Goal: Task Accomplishment & Management: Complete application form

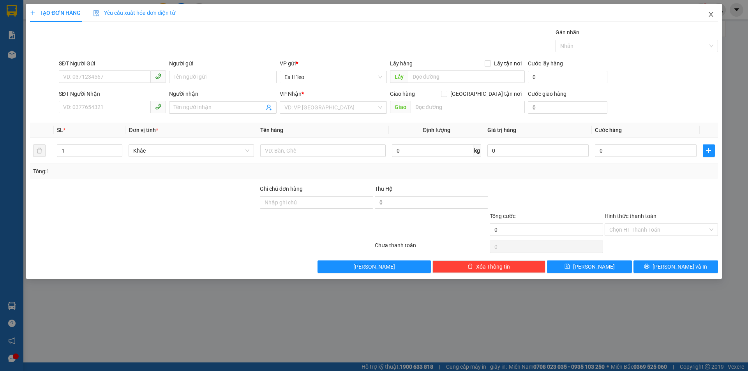
click at [713, 18] on icon "close" at bounding box center [711, 14] width 6 height 6
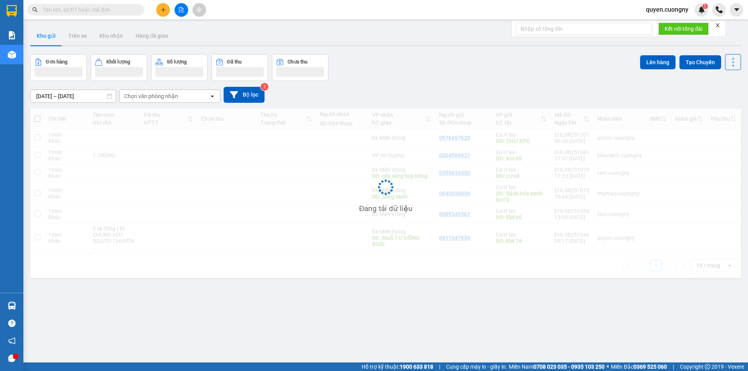
click at [107, 10] on input "text" at bounding box center [89, 9] width 92 height 9
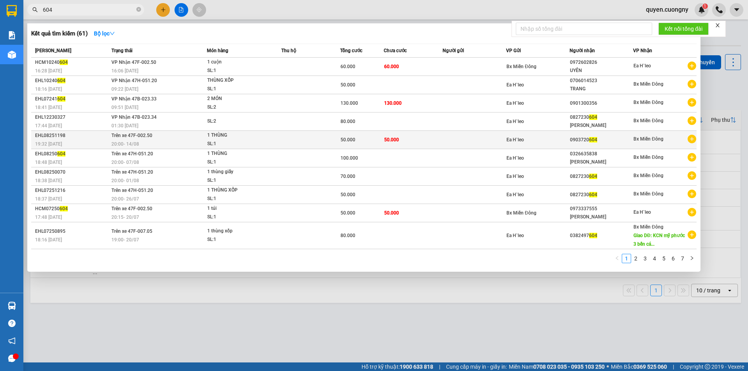
type input "604"
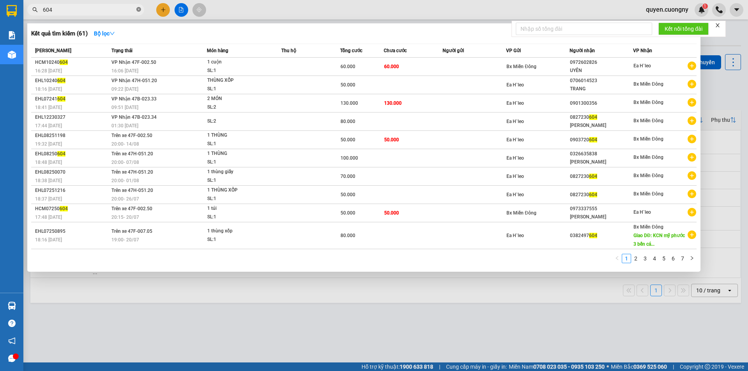
click at [138, 9] on icon "close-circle" at bounding box center [138, 9] width 5 height 5
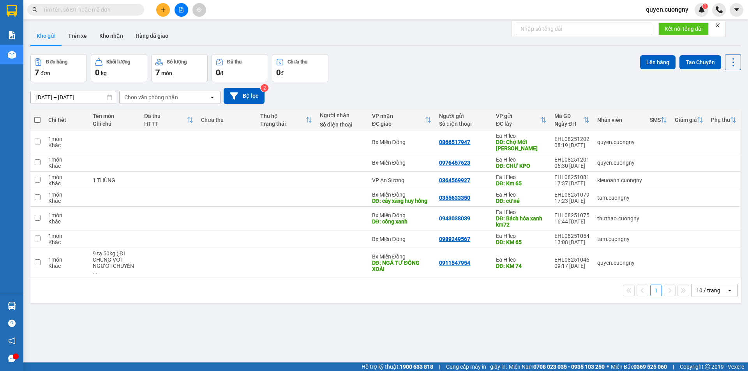
click at [114, 12] on input "text" at bounding box center [89, 9] width 92 height 9
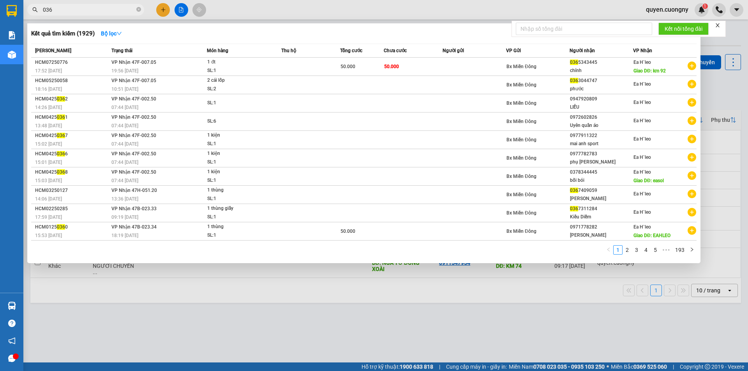
click at [116, 11] on input "036" at bounding box center [89, 9] width 92 height 9
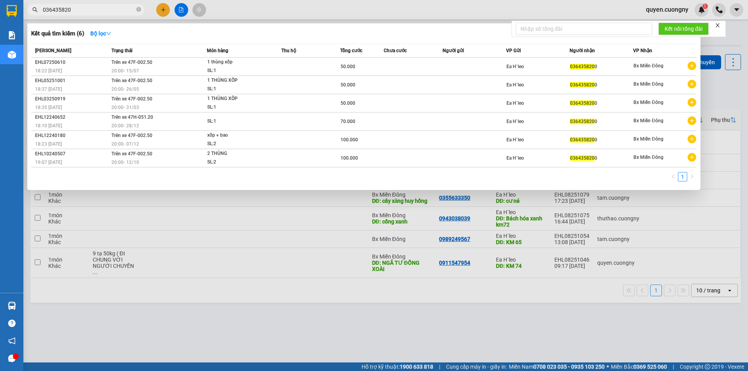
click at [116, 11] on input "036435820" at bounding box center [89, 9] width 92 height 9
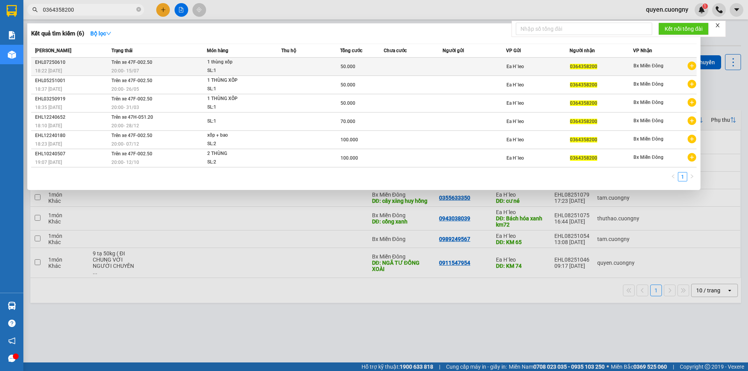
type input "0364358200"
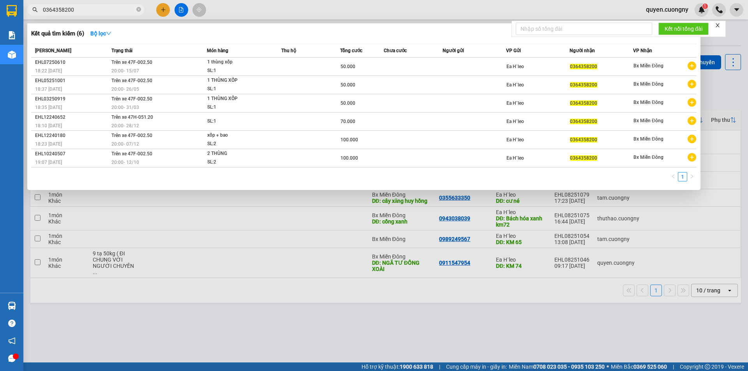
click at [288, 8] on div at bounding box center [374, 185] width 748 height 371
click at [89, 10] on input "0364358200" at bounding box center [89, 9] width 92 height 9
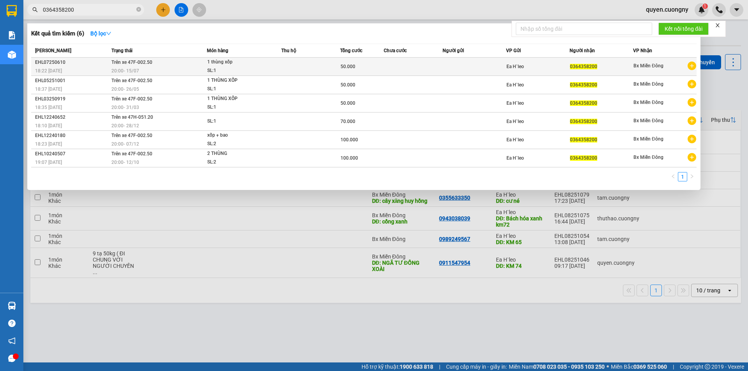
click at [285, 71] on td at bounding box center [310, 67] width 58 height 18
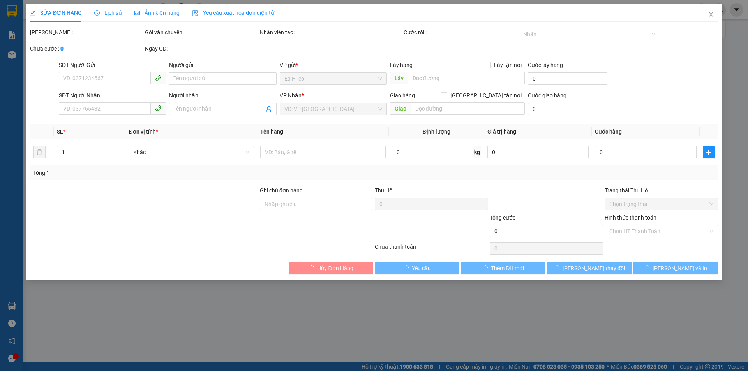
type input "0364358200"
type input "50.000"
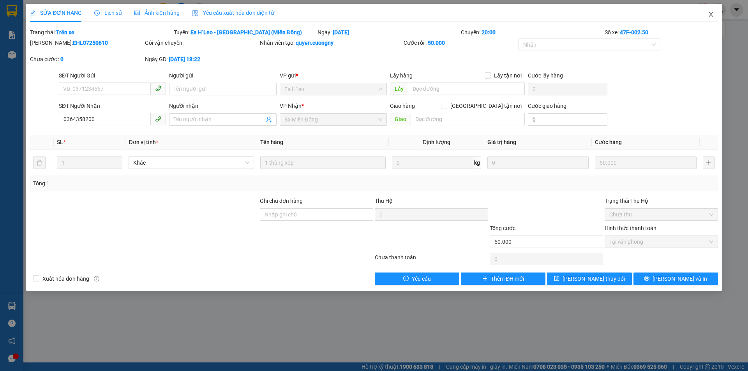
click at [714, 13] on span "Close" at bounding box center [711, 15] width 22 height 22
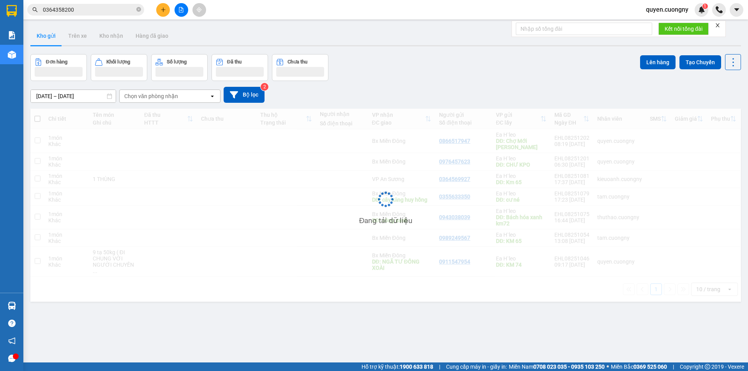
click at [80, 96] on input "[DATE] – [DATE]" at bounding box center [73, 96] width 85 height 12
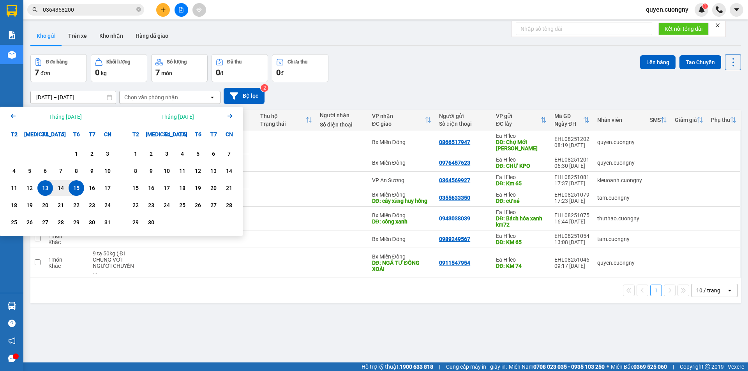
click at [79, 192] on div "15" at bounding box center [76, 187] width 11 height 9
type input "[DATE] – [DATE]"
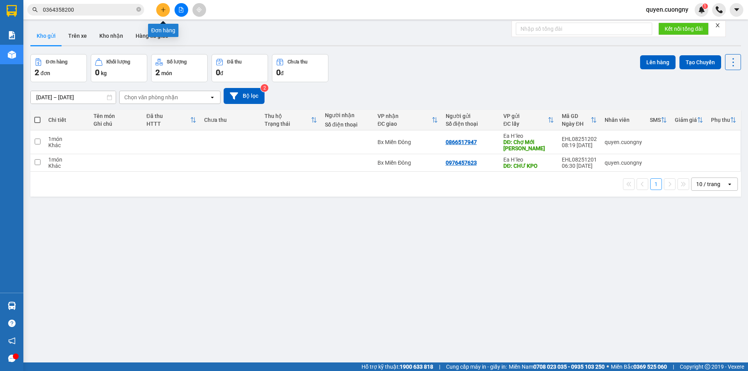
click at [159, 12] on button at bounding box center [163, 10] width 14 height 14
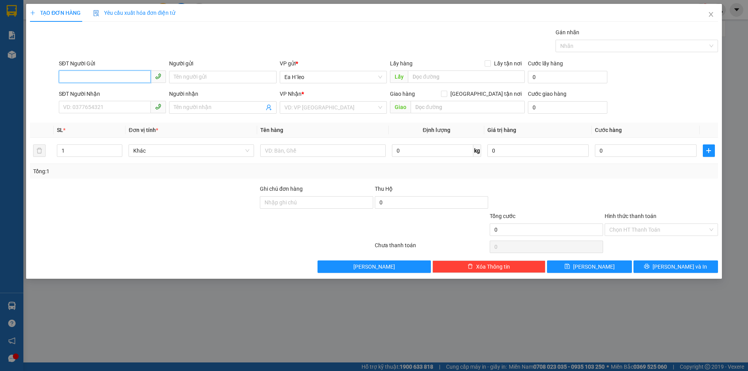
click at [109, 75] on input "SĐT Người Gửi" at bounding box center [105, 76] width 92 height 12
click at [124, 75] on input "SĐT Người Gửi" at bounding box center [105, 76] width 92 height 12
paste input "0865821747"
type input "0865821747"
click at [129, 95] on div "0865821747" at bounding box center [112, 92] width 98 height 9
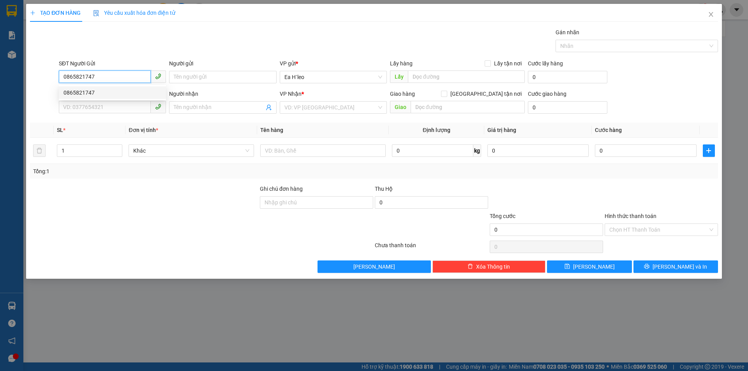
type input "0937480716"
type input "[PERSON_NAME]"
type input "0865821747"
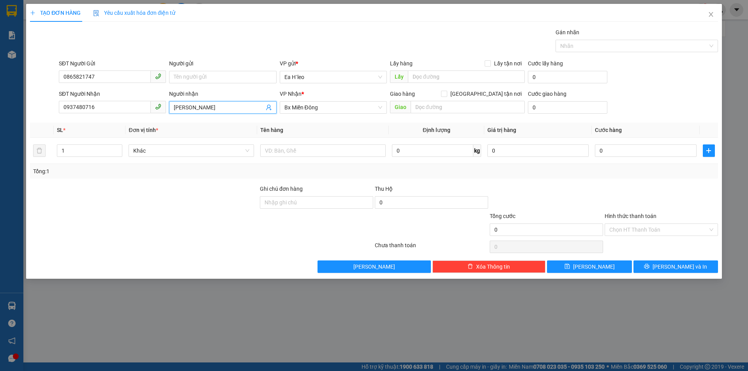
click at [201, 104] on input "[PERSON_NAME]" at bounding box center [219, 107] width 90 height 9
click at [110, 112] on input "0937480716" at bounding box center [105, 107] width 92 height 12
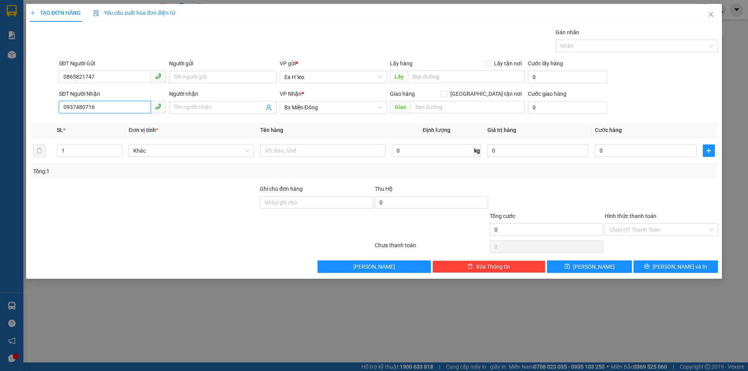
click at [110, 112] on input "0937480716" at bounding box center [105, 107] width 92 height 12
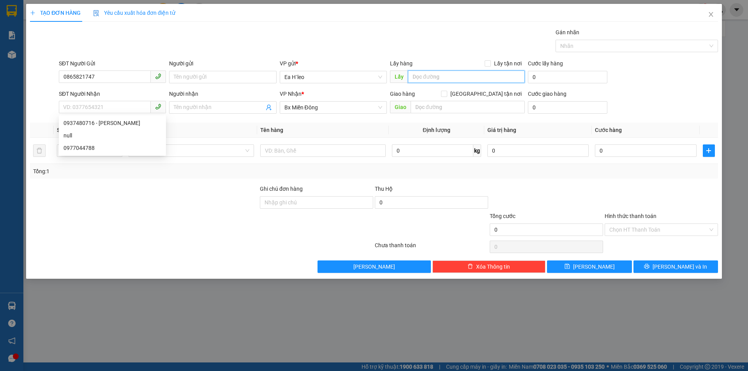
click at [434, 77] on input "text" at bounding box center [466, 76] width 117 height 12
type input "e"
type input "EASO"
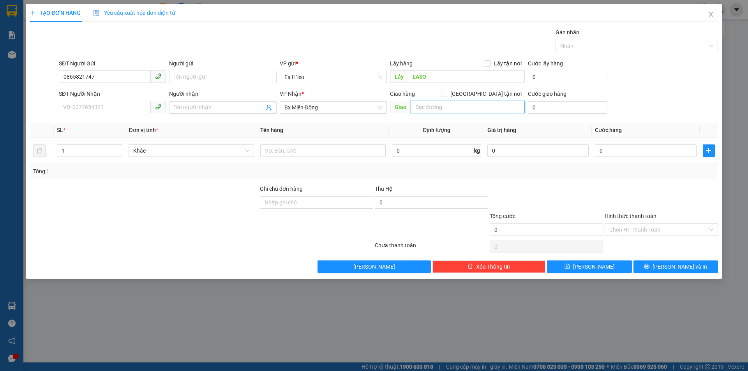
click at [433, 103] on input "text" at bounding box center [467, 107] width 114 height 12
type input "CẦU ÔNG BỐ"
click at [611, 264] on button "[PERSON_NAME]" at bounding box center [589, 267] width 85 height 12
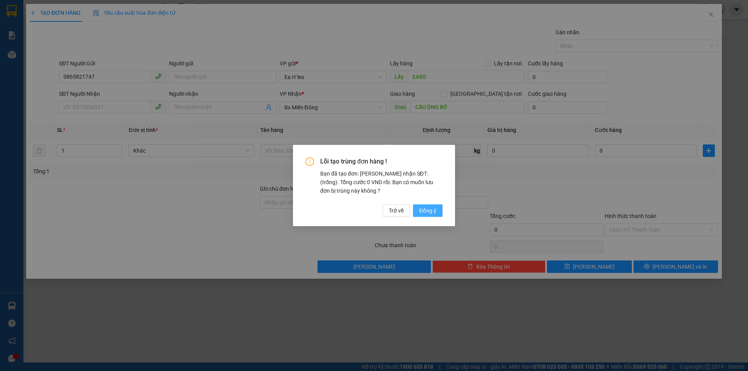
click at [433, 214] on span "Đồng ý" at bounding box center [427, 210] width 17 height 9
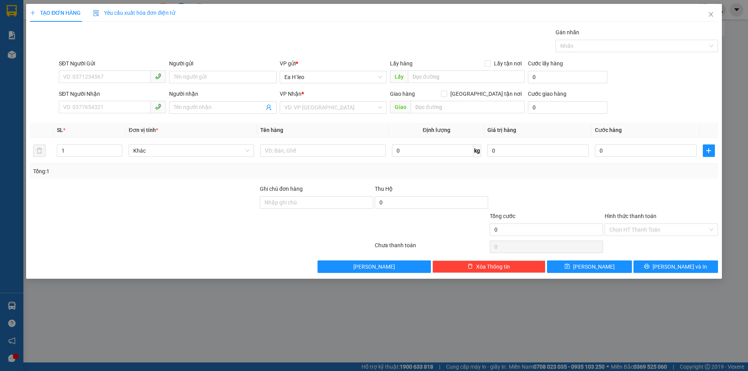
click at [292, 322] on div "TẠO ĐƠN HÀNG Yêu cầu xuất hóa đơn điện tử Transit Pickup Surcharge Ids Transit …" at bounding box center [374, 185] width 748 height 371
click at [198, 107] on input "Người nhận" at bounding box center [219, 107] width 90 height 9
click at [321, 111] on input "search" at bounding box center [330, 108] width 92 height 12
click at [318, 135] on div "Bx Miền Đông" at bounding box center [333, 135] width 98 height 9
drag, startPoint x: 292, startPoint y: 153, endPoint x: 288, endPoint y: 154, distance: 4.4
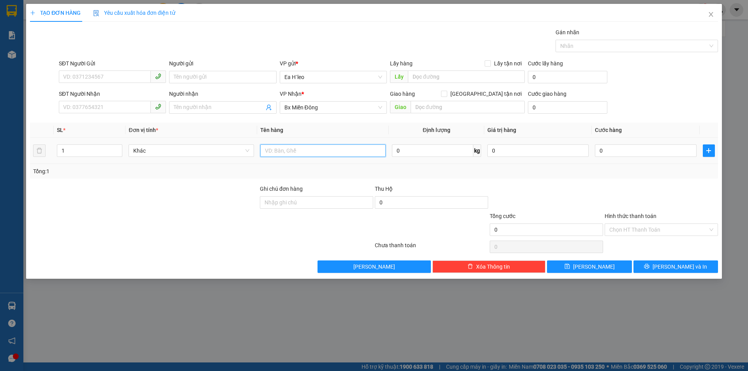
click at [289, 153] on input "text" at bounding box center [322, 150] width 125 height 12
type input "1 TÚM HỒNG"
click at [85, 109] on input "SĐT Người Nhận" at bounding box center [105, 107] width 92 height 12
type input "0339925412"
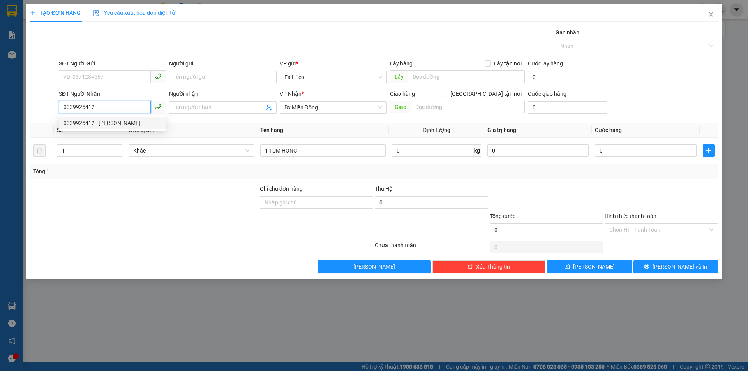
click at [101, 125] on div "0339925412 - [PERSON_NAME]" at bounding box center [112, 123] width 98 height 9
type input "[PERSON_NAME]"
type input "0339925412"
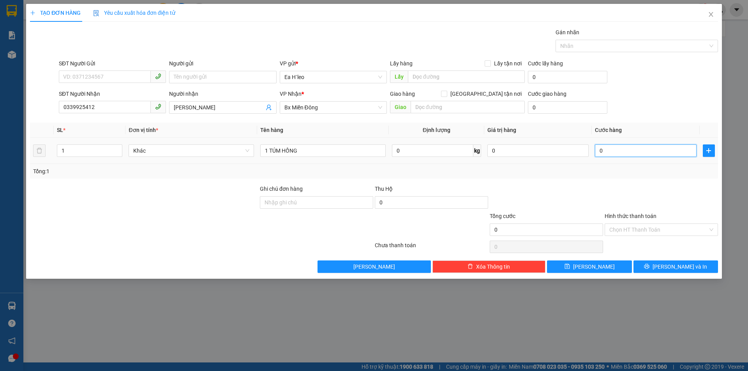
click at [604, 150] on input "0" at bounding box center [645, 150] width 101 height 12
type input "5"
type input "50"
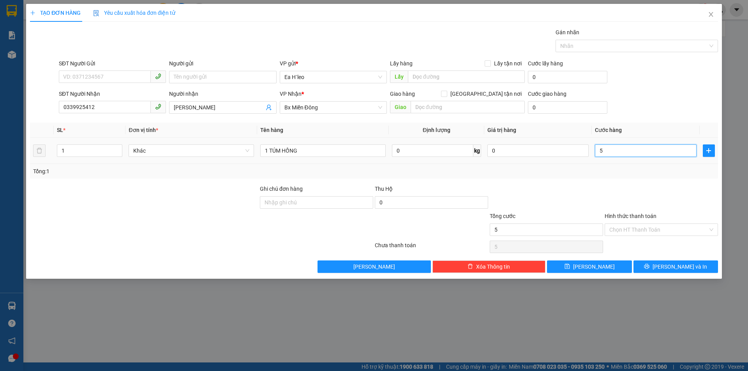
type input "50"
type input "500"
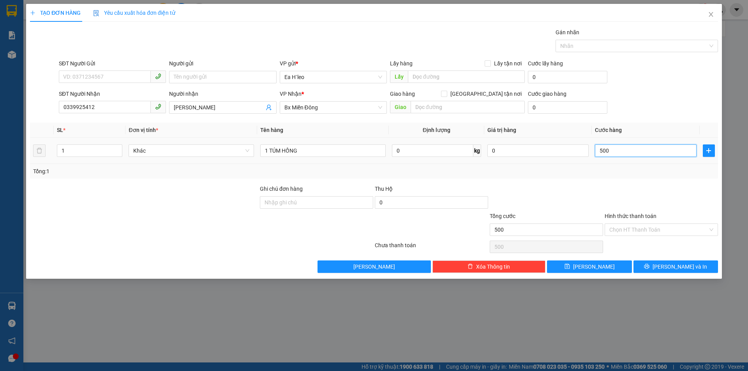
type input "5.000"
type input "50.000"
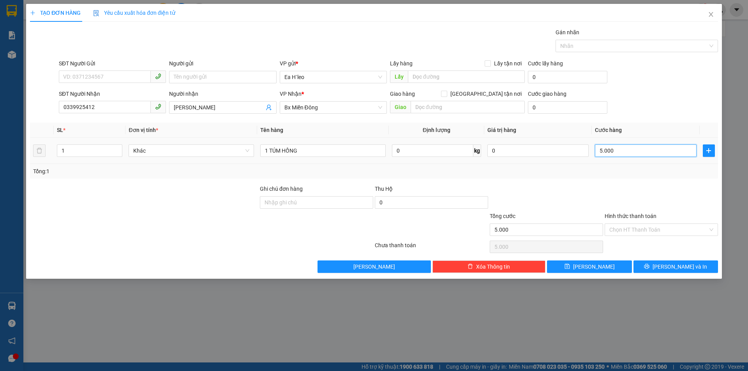
type input "50.000"
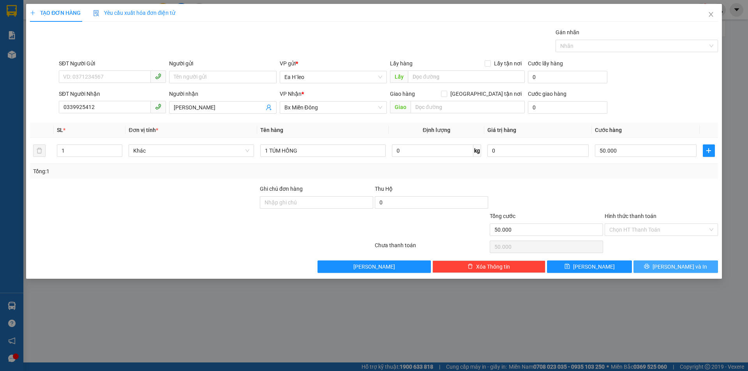
click at [691, 266] on button "[PERSON_NAME] và In" at bounding box center [675, 267] width 85 height 12
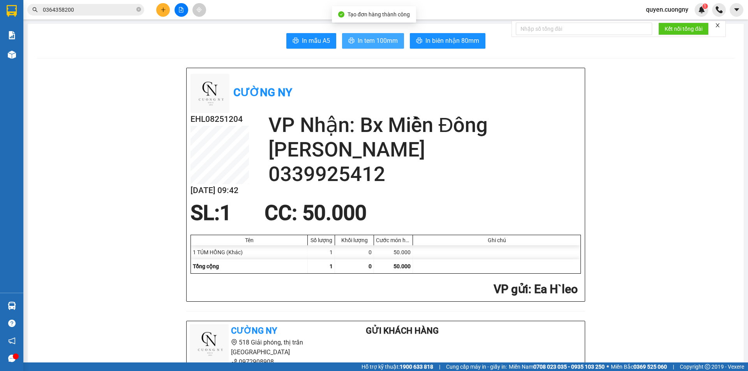
click at [375, 38] on span "In tem 100mm" at bounding box center [378, 41] width 40 height 10
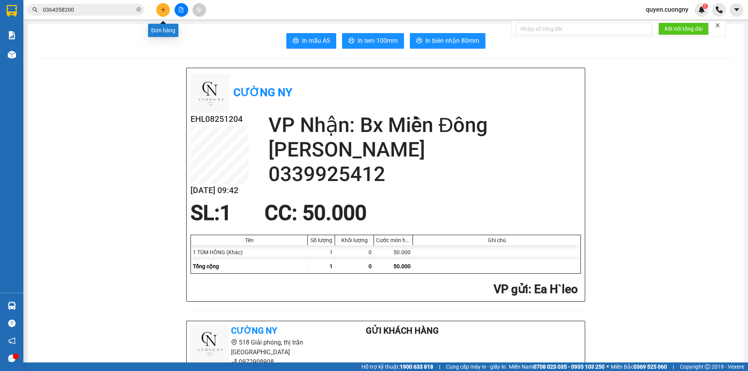
click at [161, 11] on icon "plus" at bounding box center [162, 9] width 5 height 5
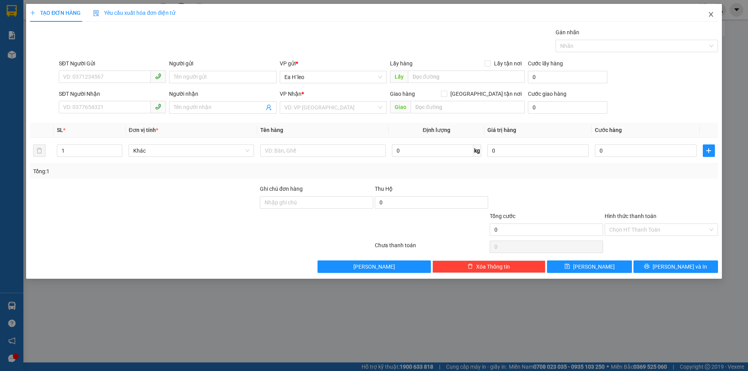
click at [712, 12] on icon "close" at bounding box center [711, 14] width 6 height 6
